Goal: Task Accomplishment & Management: Use online tool/utility

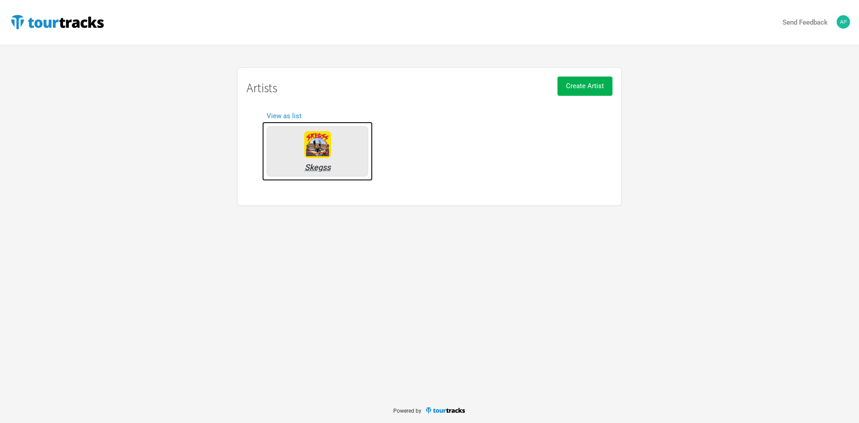
click at [307, 174] on div "Skegss" at bounding box center [318, 151] width 102 height 50
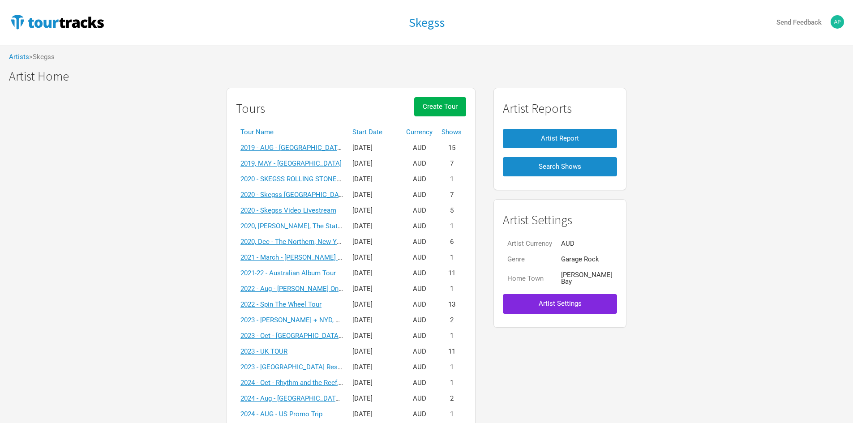
click at [365, 130] on th "Start Date" at bounding box center [375, 132] width 54 height 16
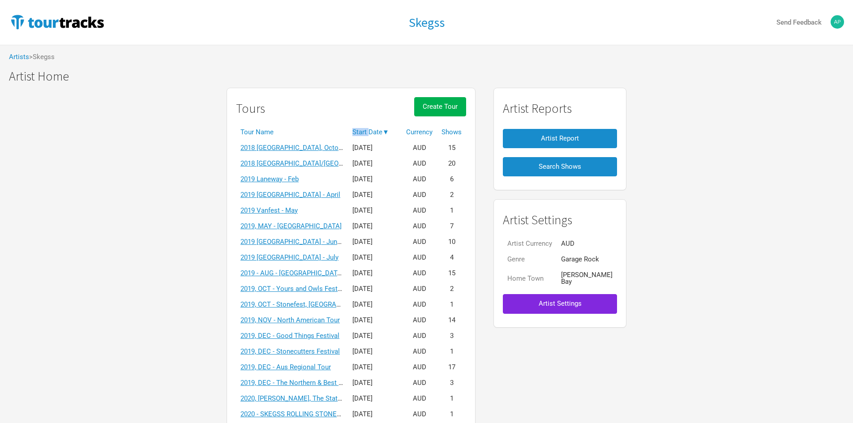
click at [365, 130] on th "Start Date ▼" at bounding box center [375, 132] width 54 height 16
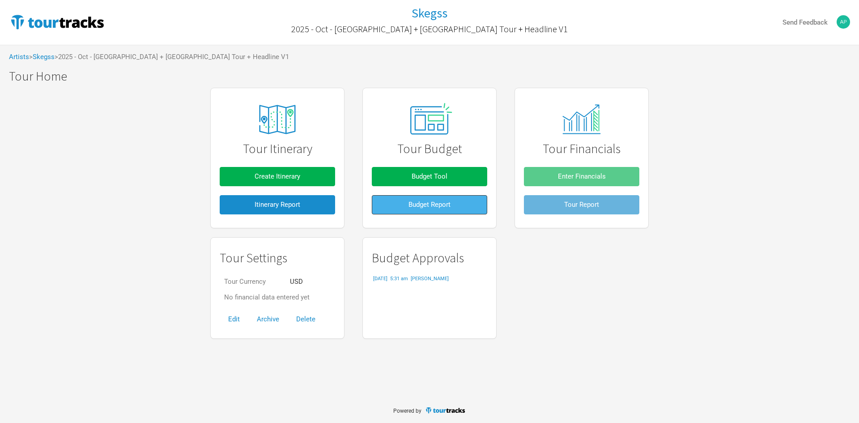
click at [411, 208] on span "Budget Report" at bounding box center [430, 204] width 42 height 8
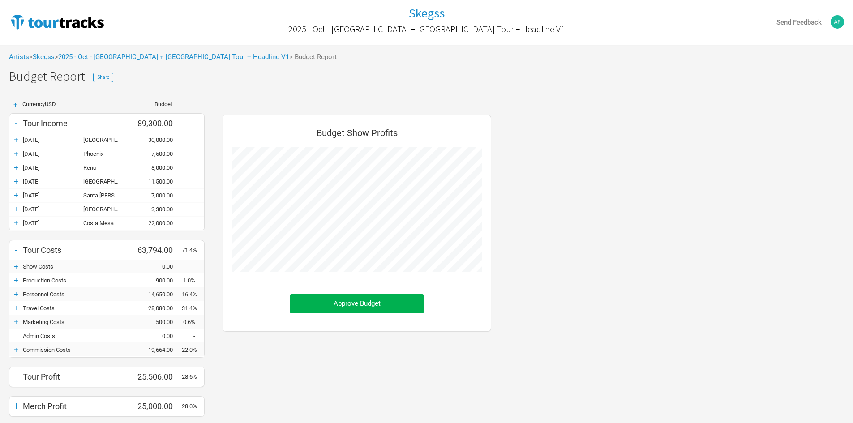
scroll to position [345, 286]
click at [17, 350] on div "+" at bounding box center [15, 349] width 13 height 9
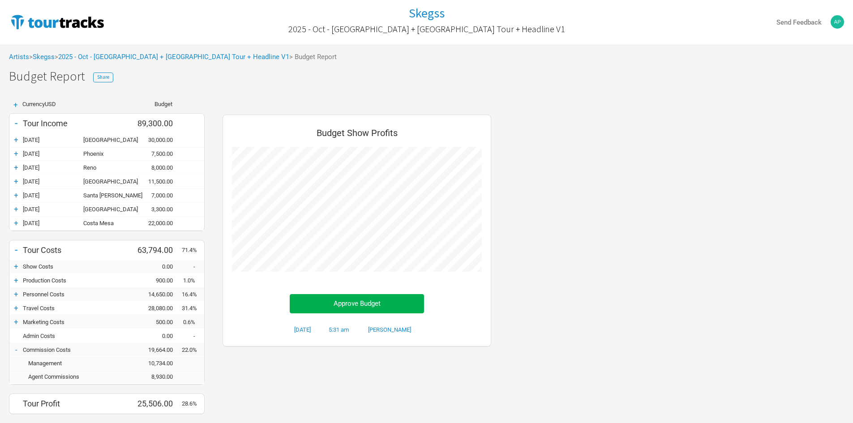
scroll to position [372, 286]
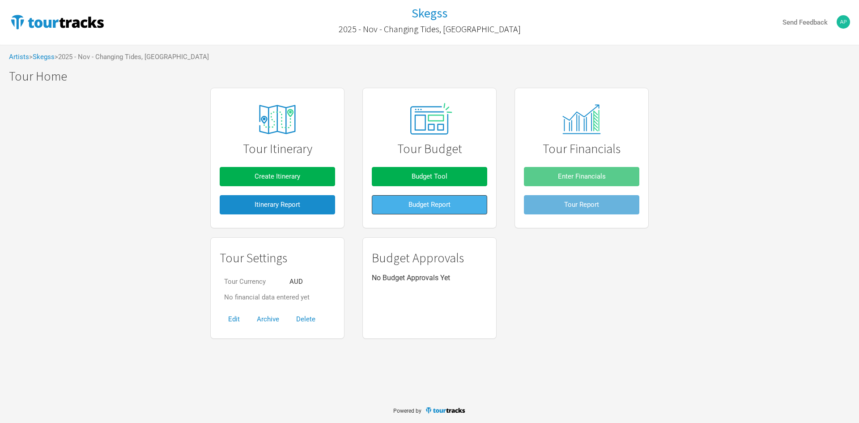
click at [419, 196] on button "Budget Report" at bounding box center [429, 204] width 115 height 19
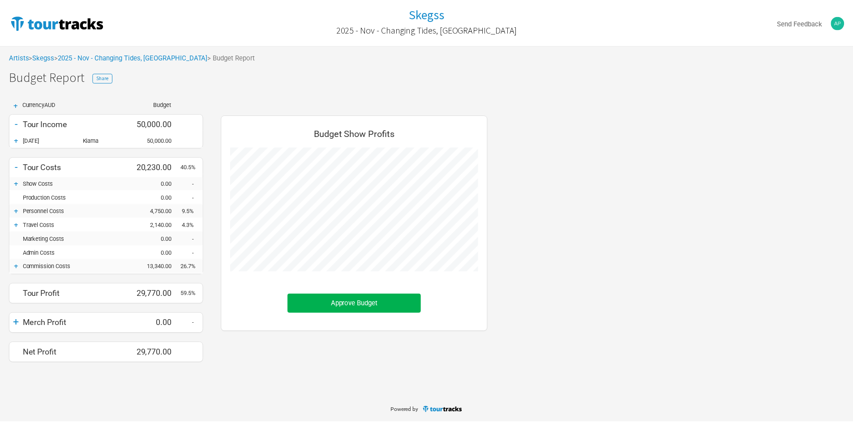
scroll to position [262, 286]
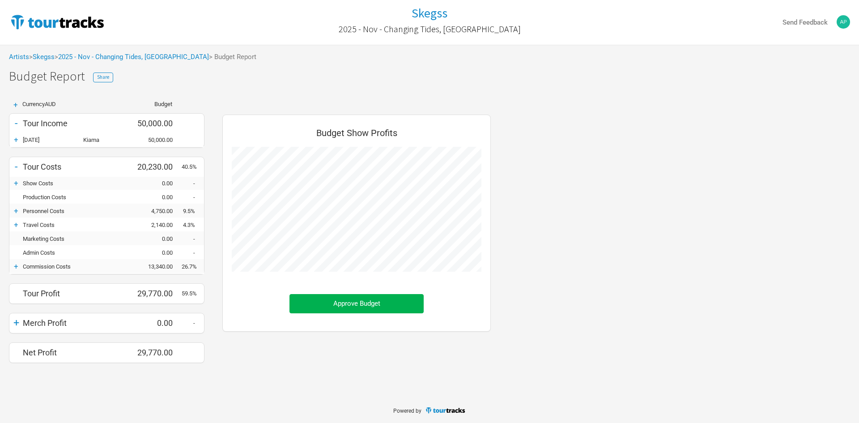
click at [17, 269] on div "+" at bounding box center [15, 266] width 13 height 9
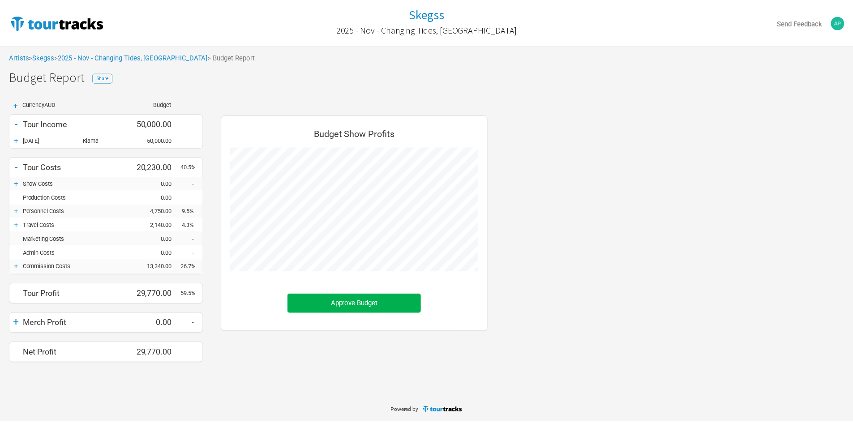
scroll to position [289, 286]
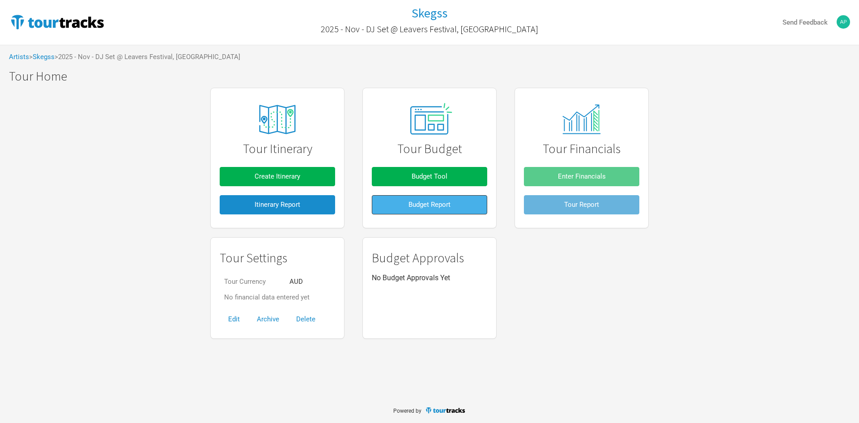
click at [401, 196] on button "Budget Report" at bounding box center [429, 204] width 115 height 19
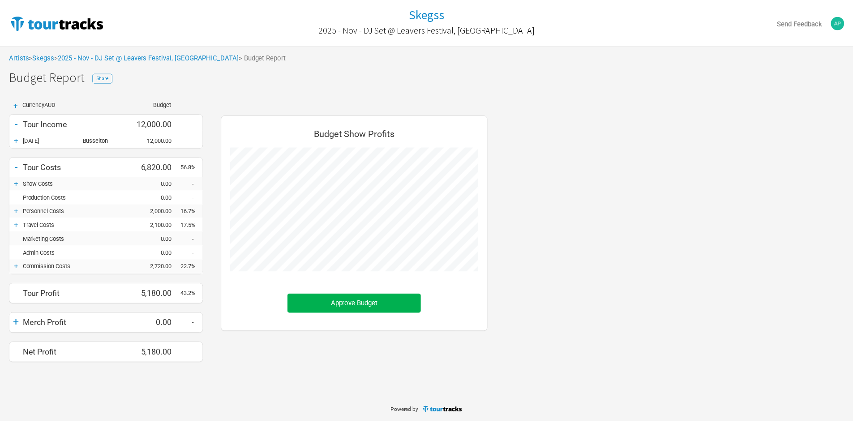
scroll to position [262, 286]
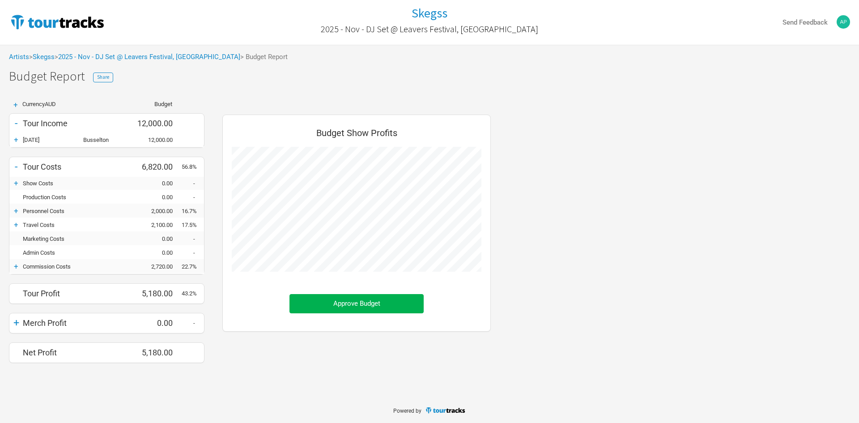
click at [17, 268] on div "+" at bounding box center [15, 266] width 13 height 9
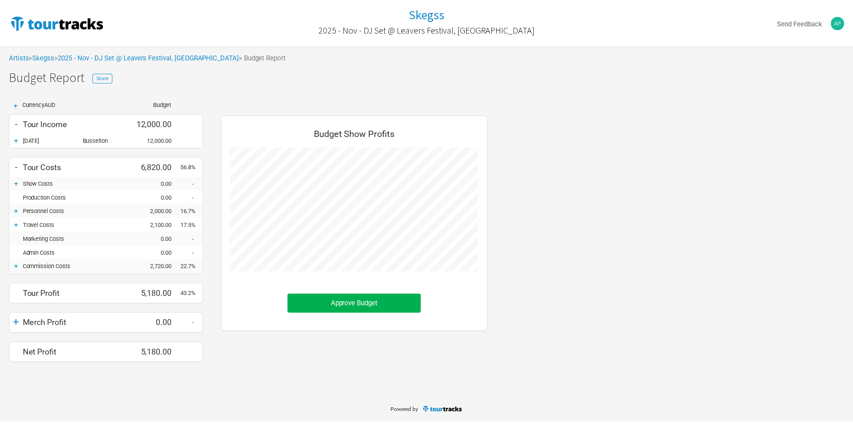
scroll to position [289, 286]
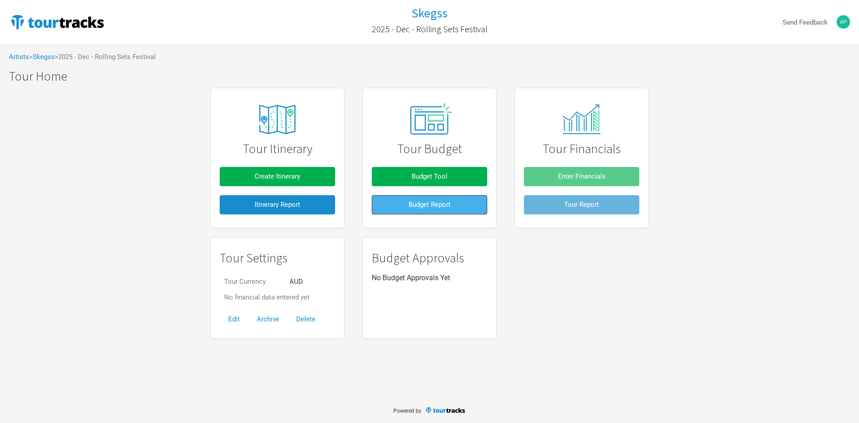
click at [473, 211] on button "Budget Report" at bounding box center [429, 204] width 115 height 19
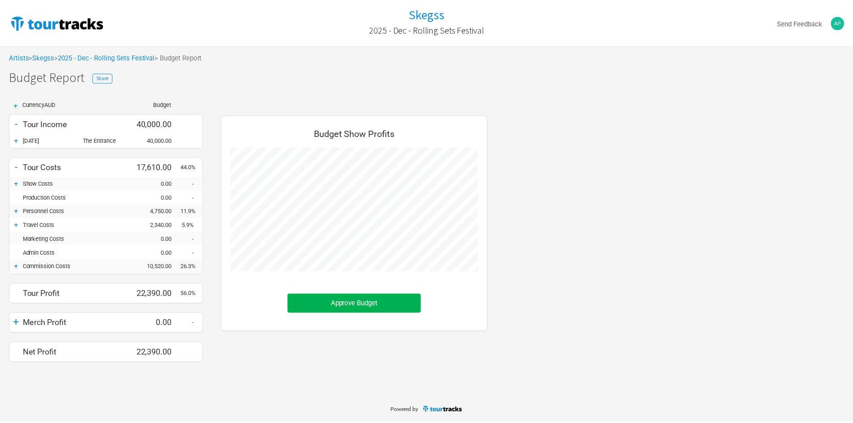
scroll to position [262, 286]
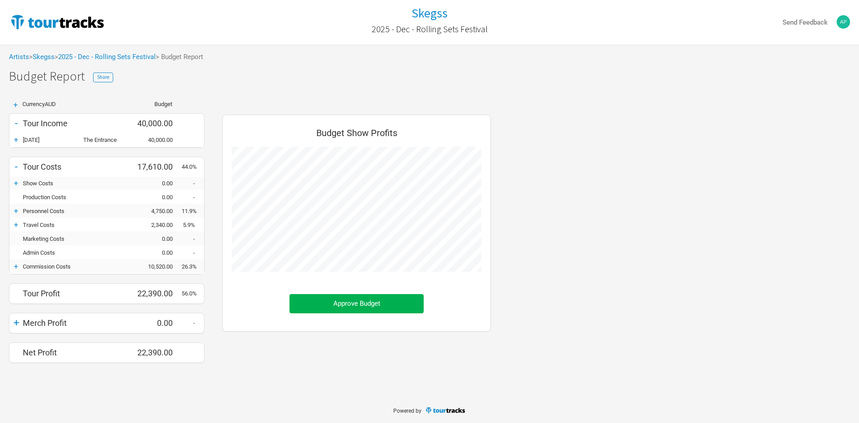
click at [15, 265] on div "+" at bounding box center [15, 266] width 13 height 9
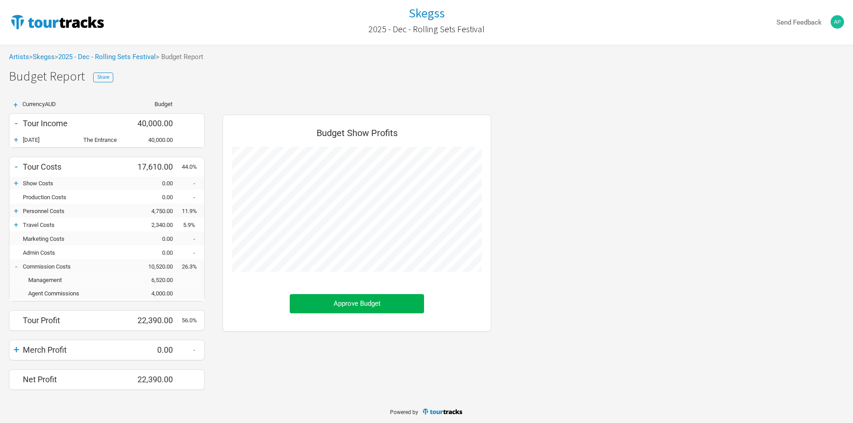
scroll to position [289, 286]
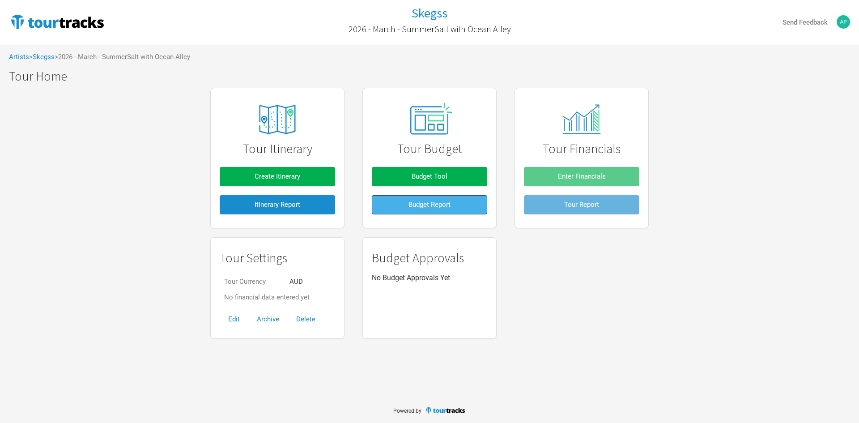
click at [422, 206] on span "Budget Report" at bounding box center [430, 204] width 42 height 8
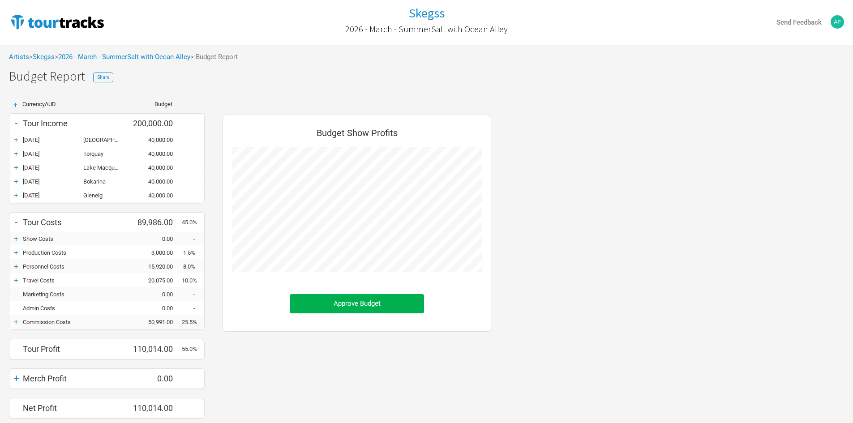
scroll to position [317, 286]
click at [18, 321] on div "+" at bounding box center [15, 321] width 13 height 9
